Goal: Task Accomplishment & Management: Complete application form

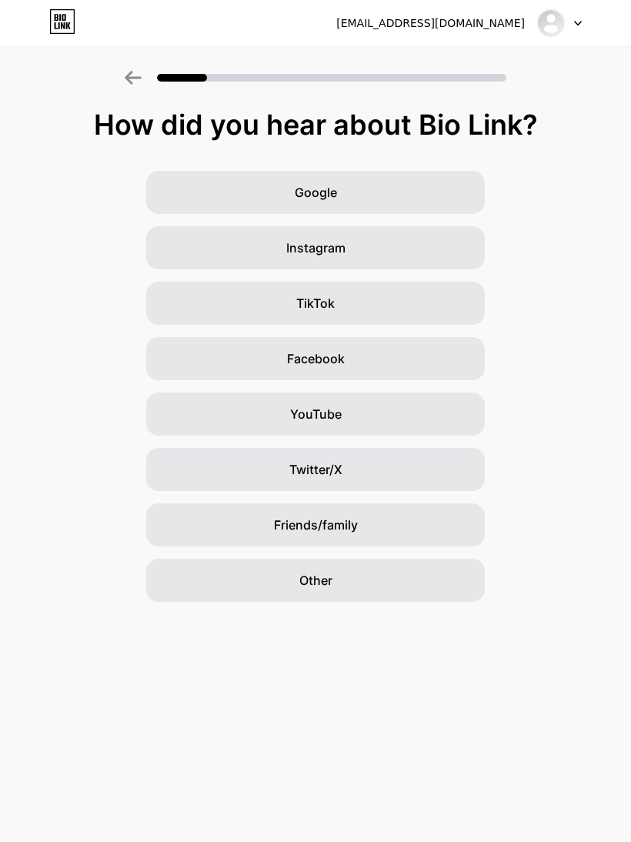
click at [427, 319] on div "TikTok" at bounding box center [315, 303] width 339 height 43
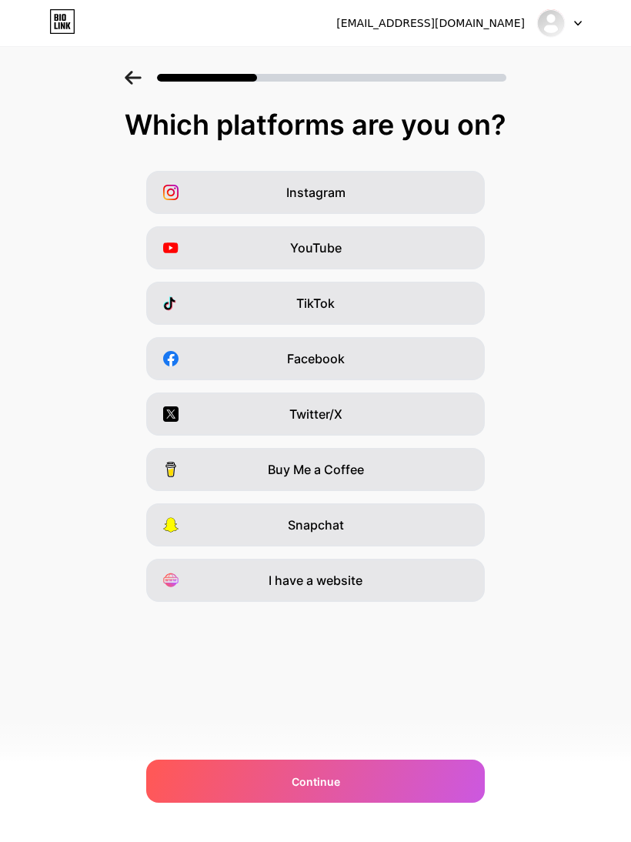
click at [339, 800] on div "Continue" at bounding box center [315, 780] width 339 height 43
click at [375, 300] on div "TikTok" at bounding box center [315, 303] width 339 height 43
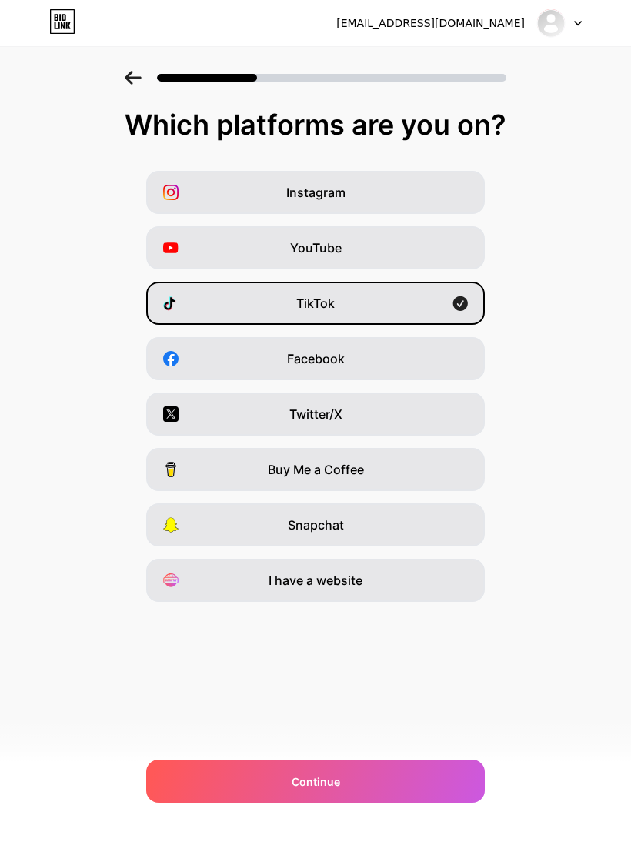
click at [335, 800] on div "Continue" at bounding box center [315, 780] width 339 height 43
click at [355, 778] on div at bounding box center [315, 780] width 339 height 43
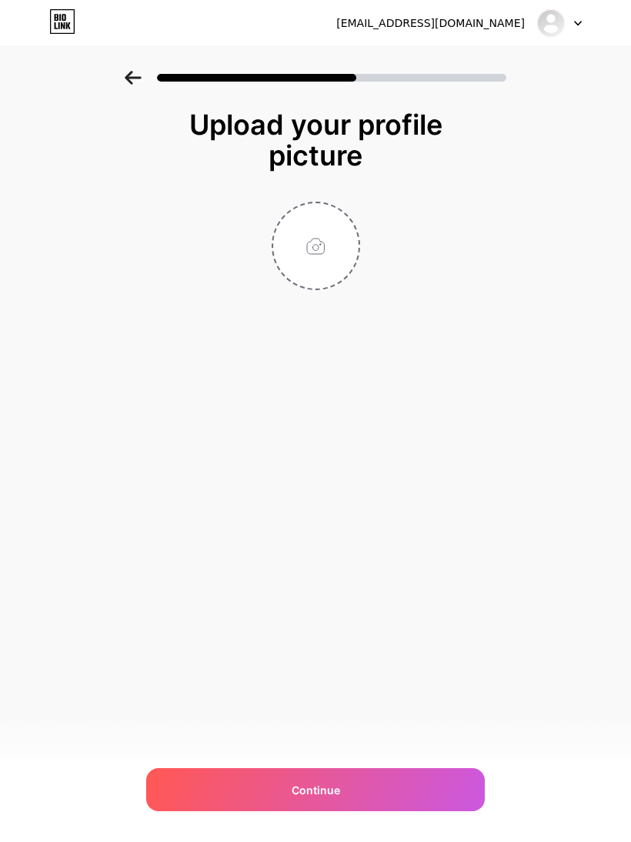
click at [320, 249] on input "file" at bounding box center [315, 245] width 85 height 85
type input "C:\fakepath\IMG_6004.png"
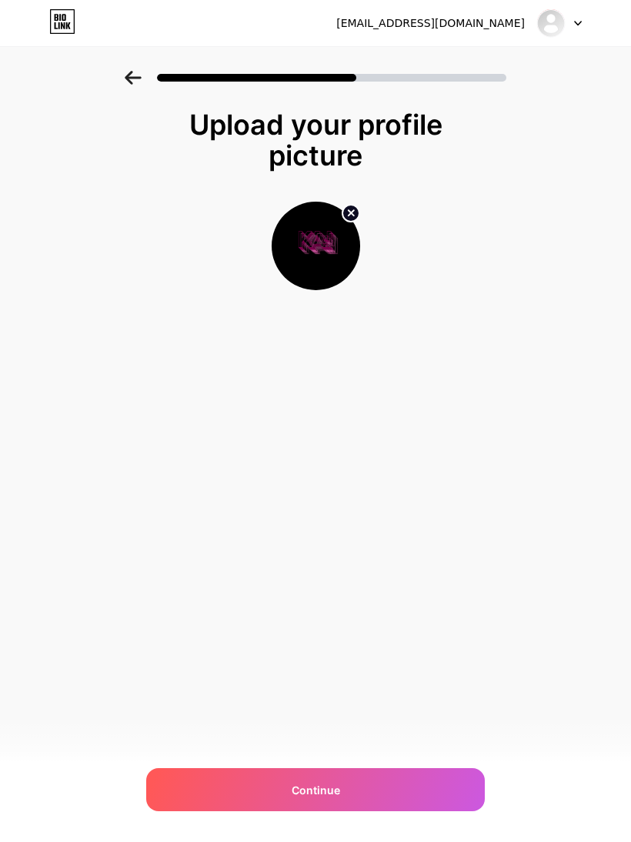
click at [354, 790] on div "Continue" at bounding box center [315, 789] width 339 height 43
click at [339, 787] on span "Continue" at bounding box center [316, 790] width 48 height 16
click at [391, 790] on div "Continue" at bounding box center [315, 789] width 339 height 43
click at [362, 787] on div "Continue" at bounding box center [315, 789] width 339 height 43
click at [376, 790] on div at bounding box center [315, 789] width 339 height 43
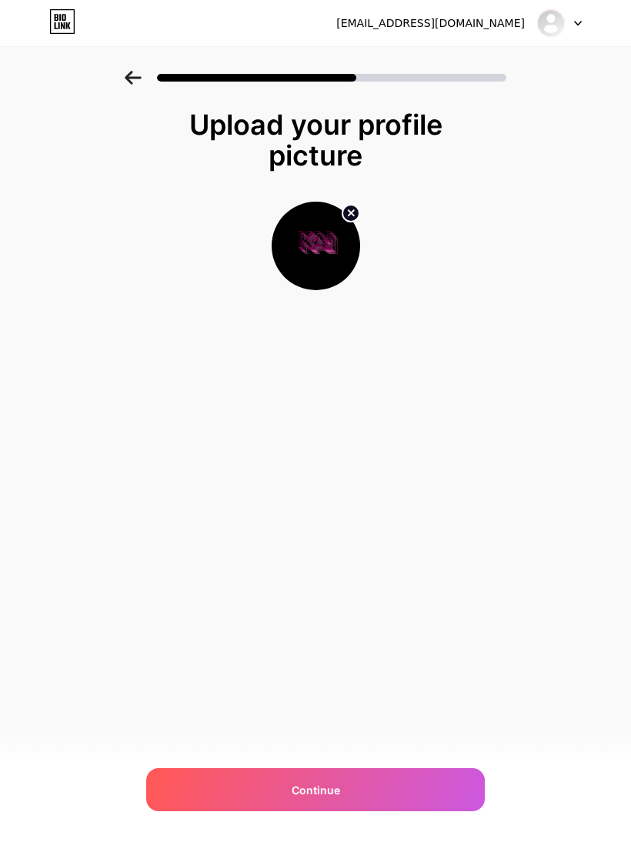
click at [365, 789] on div "Continue" at bounding box center [315, 789] width 339 height 43
click at [373, 790] on div "Continue" at bounding box center [315, 789] width 339 height 43
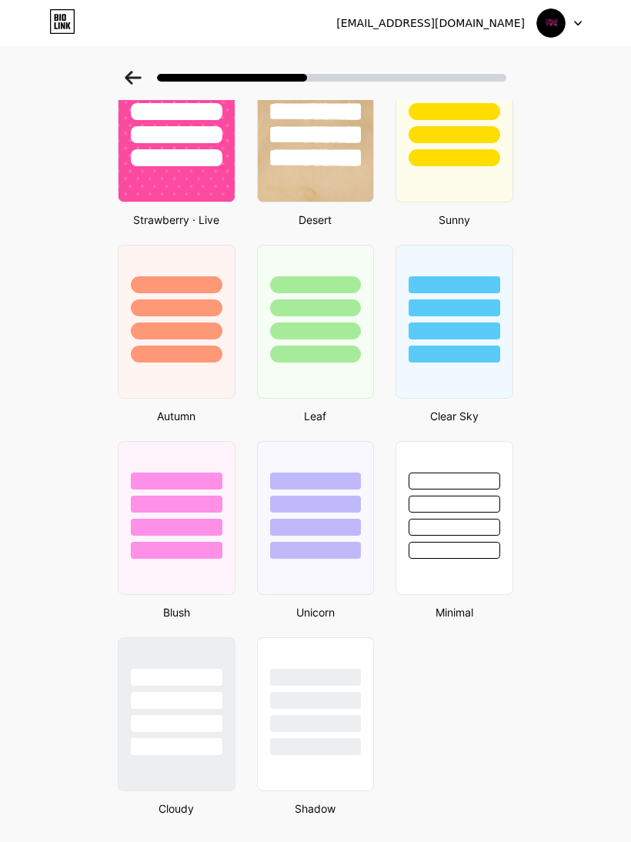
scroll to position [912, 0]
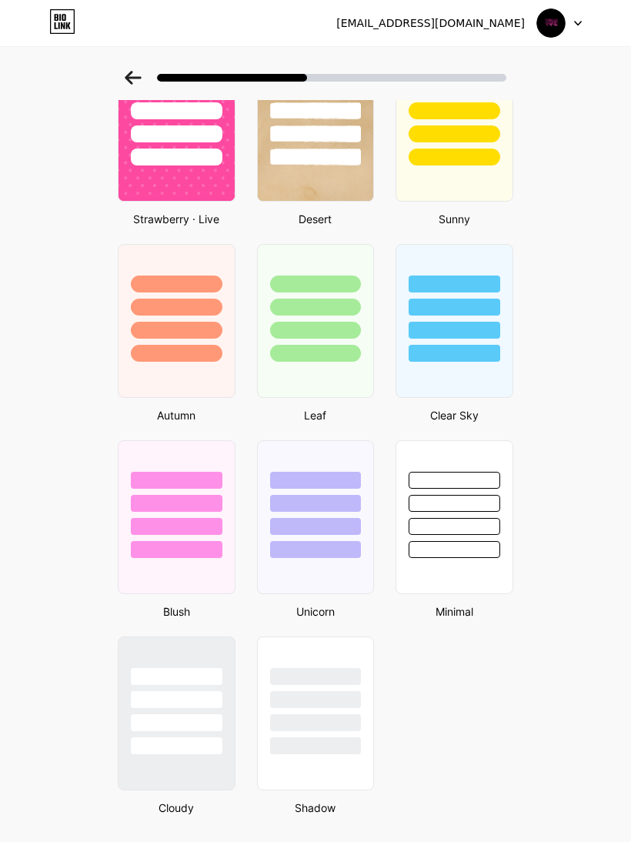
click at [208, 507] on div at bounding box center [177, 503] width 92 height 17
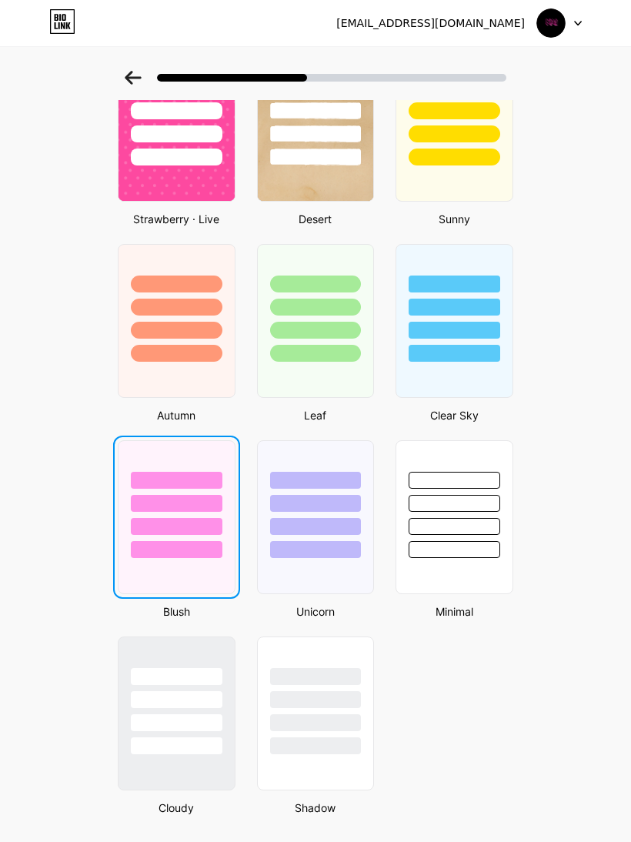
scroll to position [0, 0]
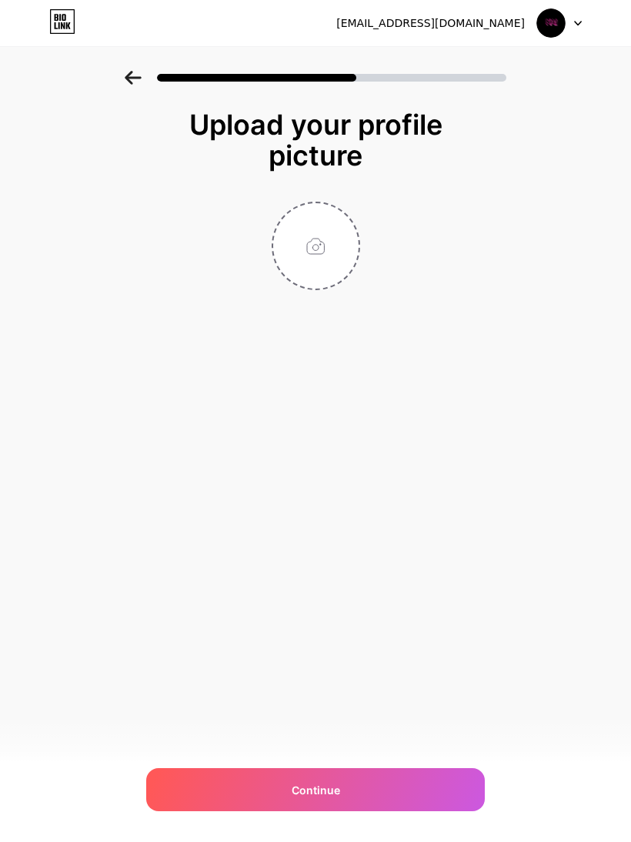
click at [320, 234] on input "file" at bounding box center [315, 245] width 85 height 85
type input "C:\fakepath\IMG_6004.png"
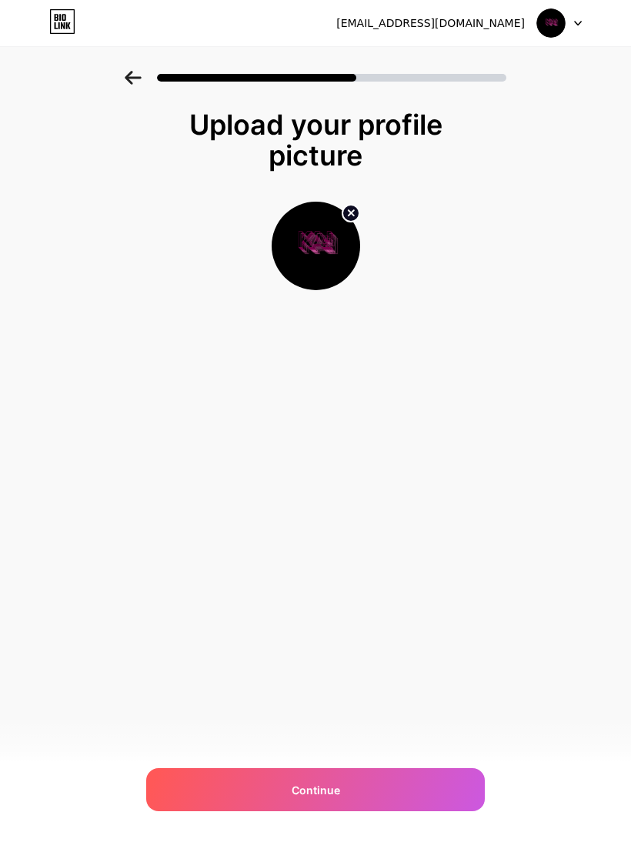
click at [415, 811] on div "Continue" at bounding box center [315, 789] width 339 height 43
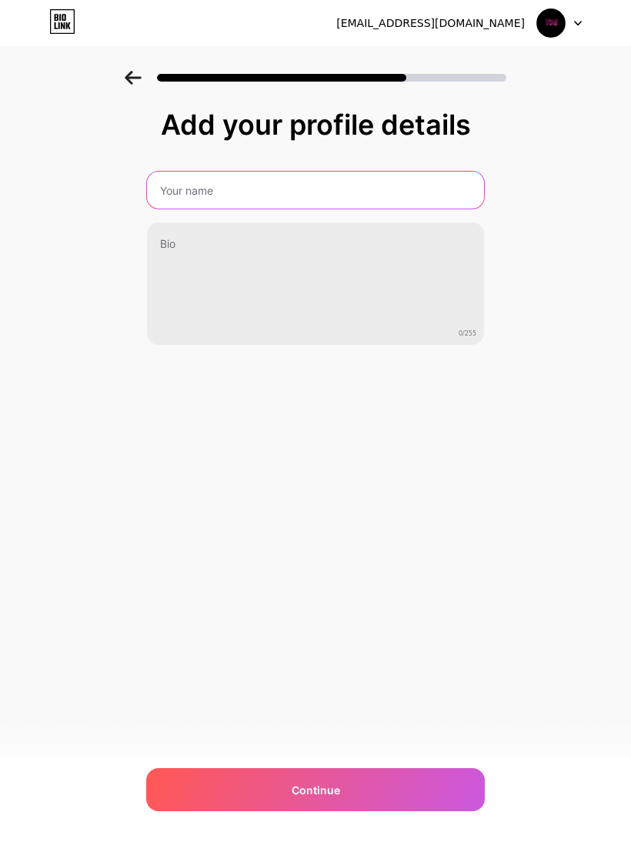
click at [404, 193] on input "text" at bounding box center [315, 190] width 337 height 37
type input "Kai store"
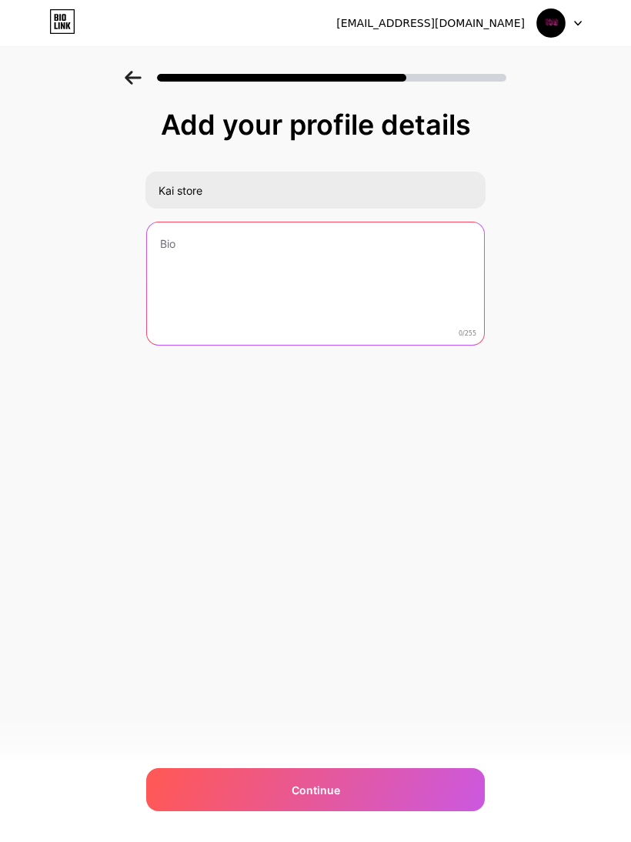
click at [382, 268] on textarea at bounding box center [315, 284] width 337 height 124
type textarea "K"
type textarea "Kênh bán hàng , mọi người ủng hộ mình nhé , cảm ơn mọi người"
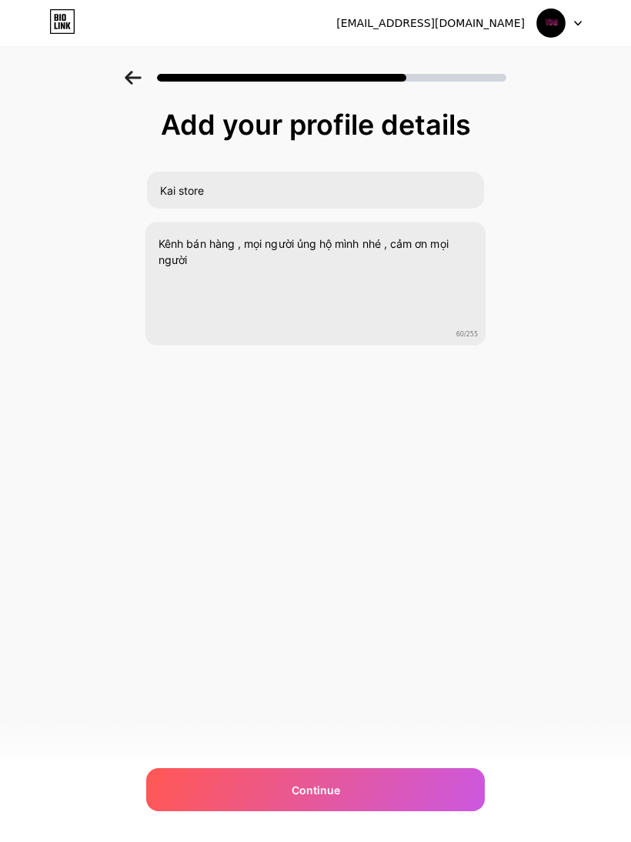
click at [598, 539] on div "8ryvsqy7fw@privaterelay.appleid.com Logout Link Copied Add your profile details…" at bounding box center [315, 421] width 631 height 842
click at [428, 811] on div "Continue" at bounding box center [315, 789] width 339 height 43
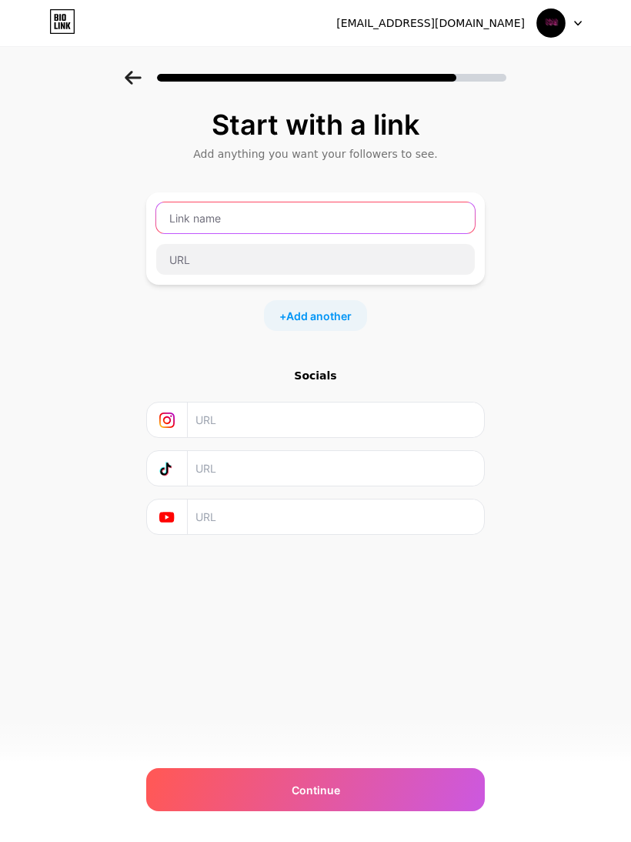
click at [415, 220] on input "text" at bounding box center [315, 217] width 319 height 31
type input "Kaipick"
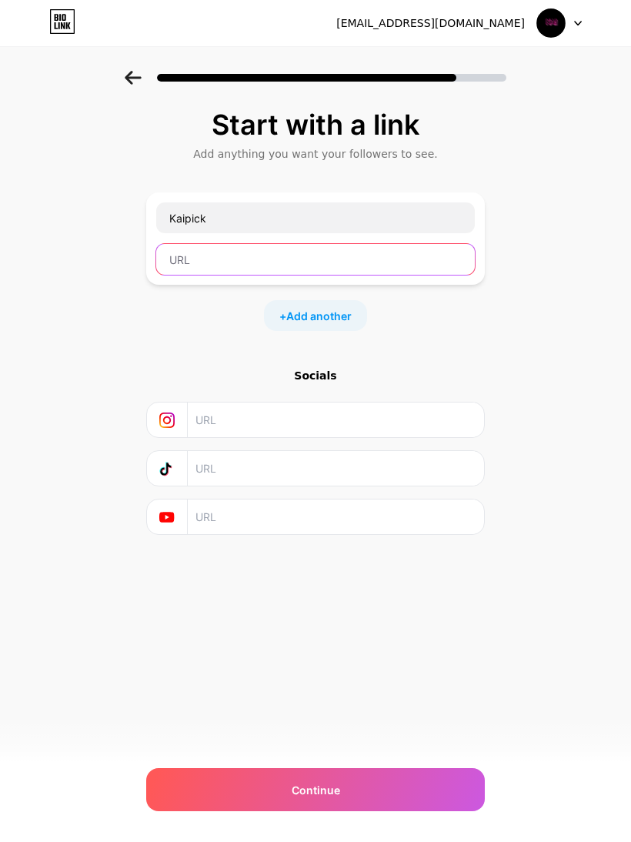
click at [348, 261] on input "text" at bounding box center [315, 259] width 319 height 31
click at [298, 271] on input "text" at bounding box center [315, 259] width 319 height 31
paste input "shopee.vn/kaistore57"
type input "shopee.vn/kaistore57"
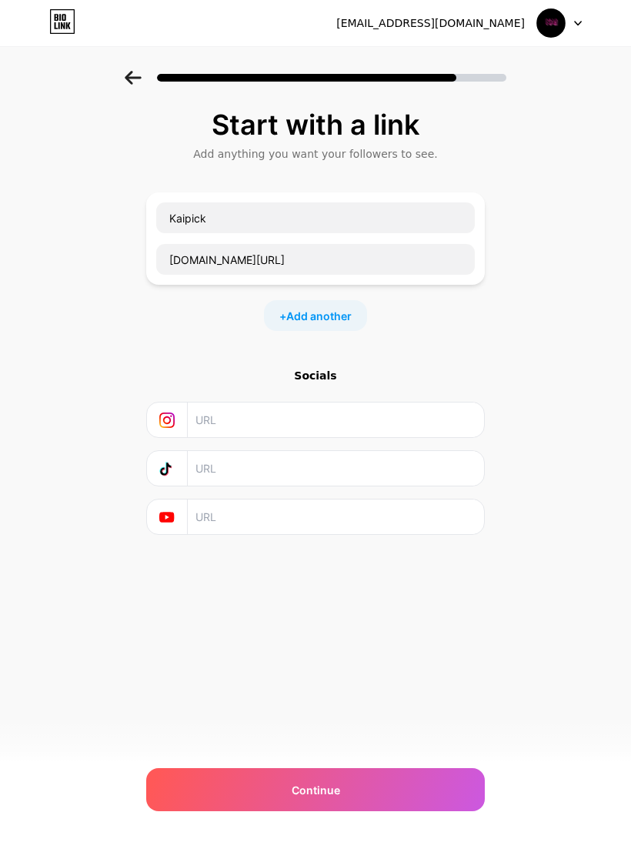
click at [538, 340] on div "Start with a link Add anything you want your followers to see. Kaipick shopee.v…" at bounding box center [315, 341] width 631 height 541
click at [354, 424] on input "text" at bounding box center [334, 419] width 279 height 35
click at [305, 422] on input "text" at bounding box center [334, 419] width 279 height 35
paste input "https://www.instagram.com/kainguyen577?igsh=ZjQzaG1xODMydTN3&utm_source=qr"
type input "https://www.instagram.com/kainguyen577?igsh=ZjQzaG1xODMydTN3&utm_source=qr"
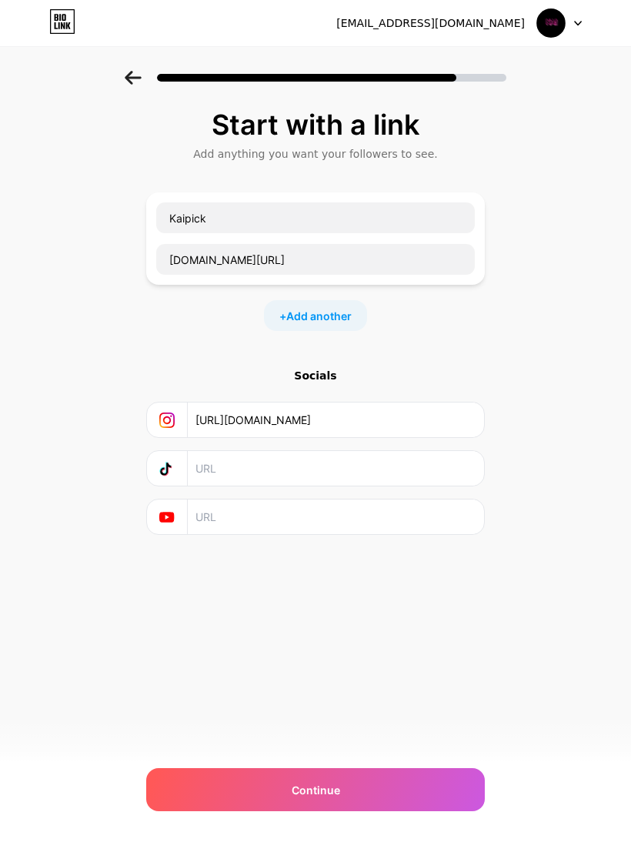
click at [547, 471] on div "Start with a link Add anything you want your followers to see. Kaipick shopee.v…" at bounding box center [315, 341] width 631 height 541
click at [443, 804] on div "Continue" at bounding box center [315, 789] width 339 height 43
click at [439, 810] on div "Continue" at bounding box center [315, 789] width 339 height 43
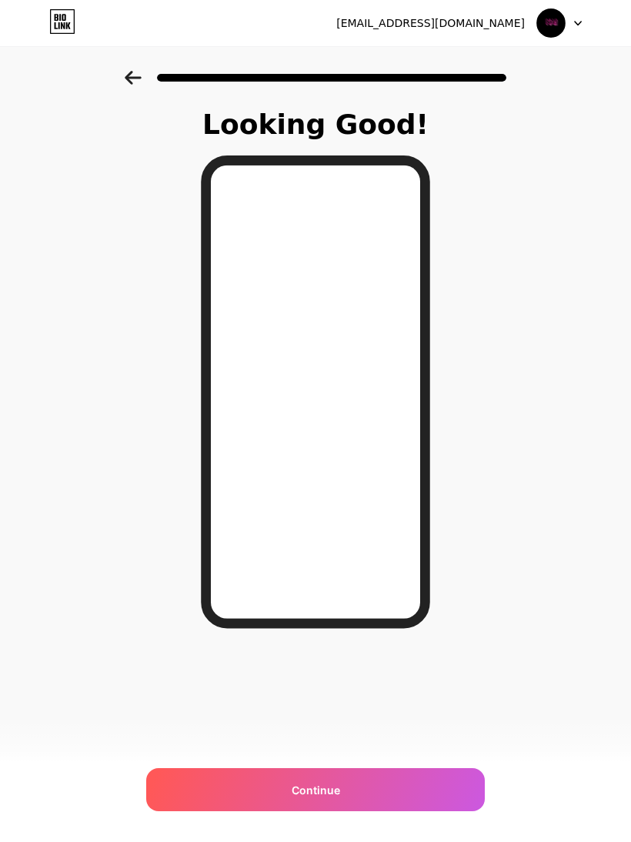
click at [429, 809] on div "Continue" at bounding box center [315, 789] width 339 height 43
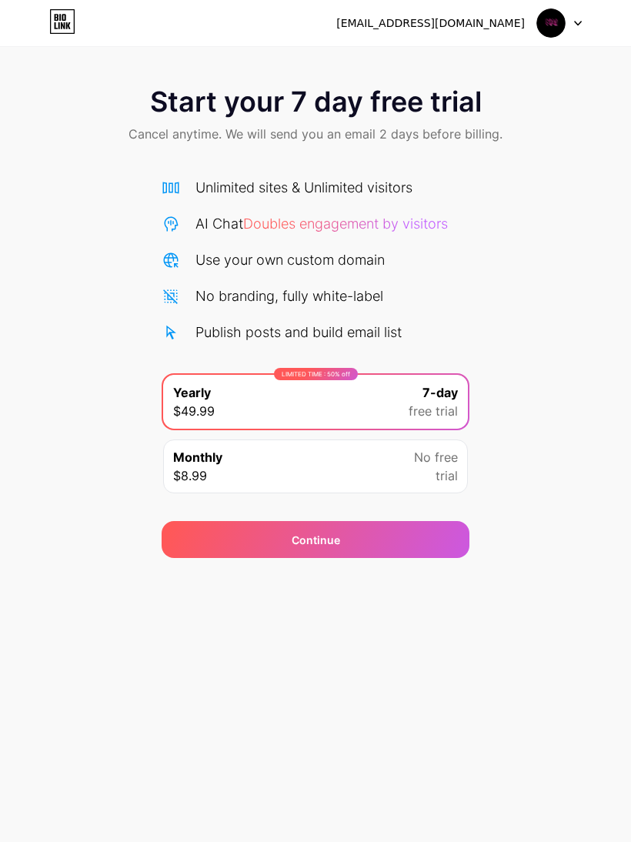
scroll to position [22, 0]
click at [495, 275] on div "Start your 7 day free trial Cancel anytime. We will send you an email 2 days be…" at bounding box center [315, 314] width 631 height 487
click at [591, 31] on div "8ryvsqy7fw@privaterelay.appleid.com Logout" at bounding box center [315, 23] width 631 height 28
click at [575, 22] on icon at bounding box center [578, 24] width 6 height 4
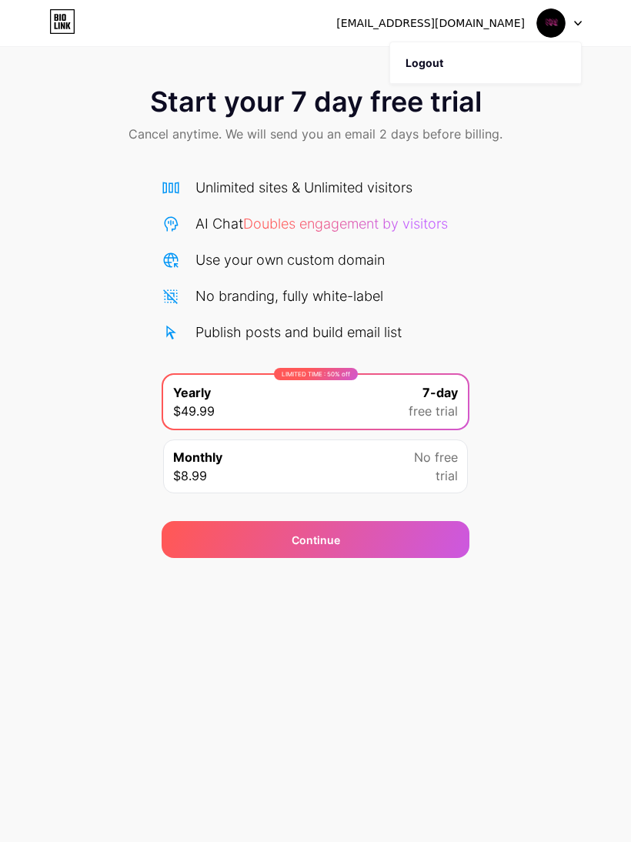
click at [522, 142] on div "Start your 7 day free trial Cancel anytime. We will send you an email 2 days be…" at bounding box center [315, 116] width 631 height 91
click at [73, 13] on icon at bounding box center [62, 21] width 26 height 25
click at [75, 28] on icon at bounding box center [63, 22] width 24 height 24
click at [546, 18] on img at bounding box center [550, 22] width 29 height 29
click at [578, 22] on icon at bounding box center [578, 23] width 8 height 5
